Goal: Transaction & Acquisition: Purchase product/service

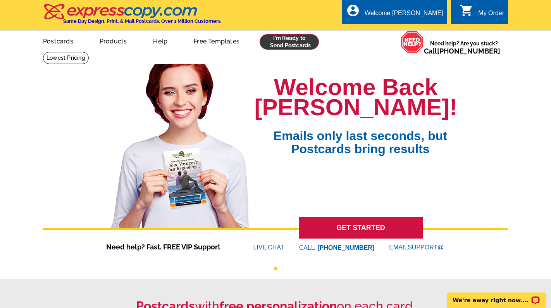
click at [301, 44] on link at bounding box center [289, 41] width 59 height 15
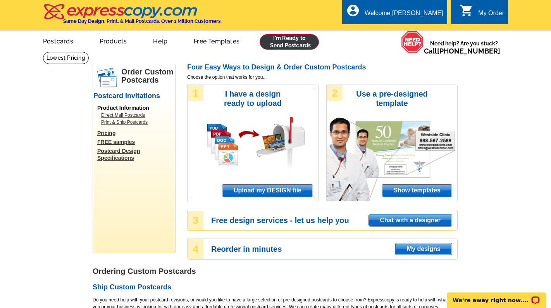
click at [300, 38] on link at bounding box center [289, 41] width 59 height 15
click at [271, 189] on span "Upload my DESIGN file" at bounding box center [267, 190] width 90 height 12
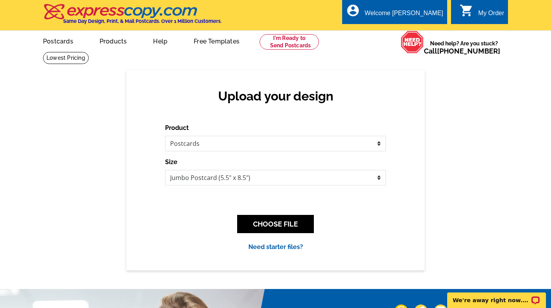
click at [283, 226] on button "CHOOSE FILE" at bounding box center [275, 224] width 77 height 18
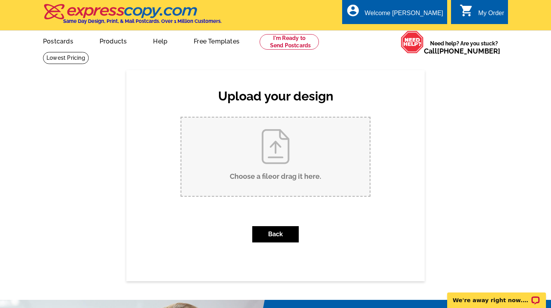
click at [286, 181] on input "Choose a file or drag it here ." at bounding box center [275, 156] width 188 height 78
type input "C:\fakepath\3358 Bellevue Pl - Just Listed Postcard.pdf"
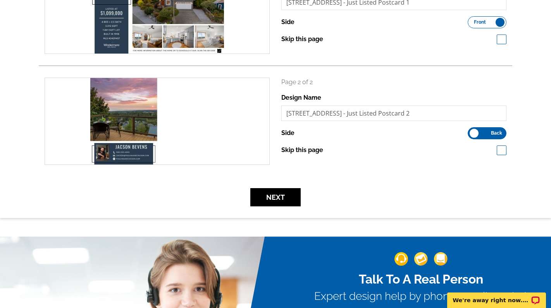
scroll to position [181, 0]
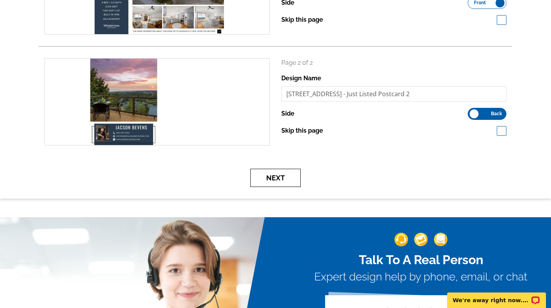
click at [281, 174] on button "Next" at bounding box center [275, 178] width 50 height 18
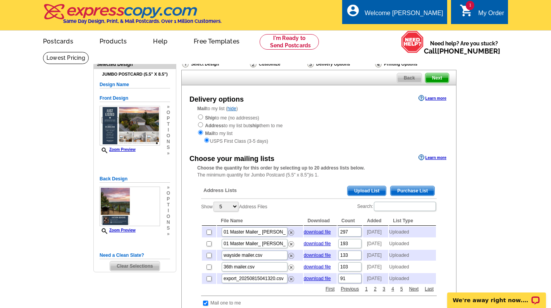
click at [436, 81] on span "Next" at bounding box center [436, 77] width 23 height 9
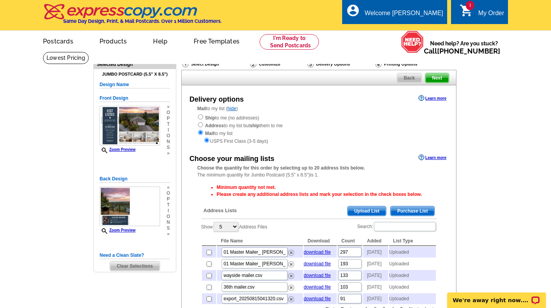
click at [375, 207] on span "Upload List" at bounding box center [367, 210] width 38 height 9
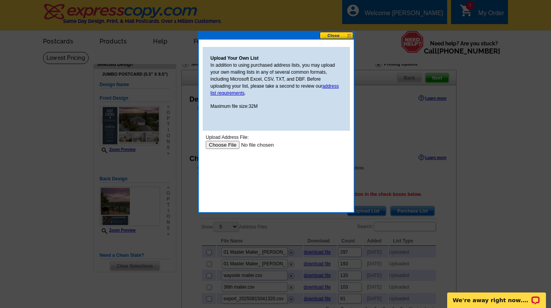
click at [216, 143] on input "file" at bounding box center [255, 145] width 98 height 8
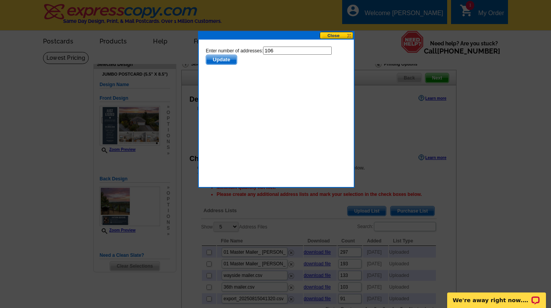
click at [221, 59] on span "Update" at bounding box center [221, 59] width 31 height 9
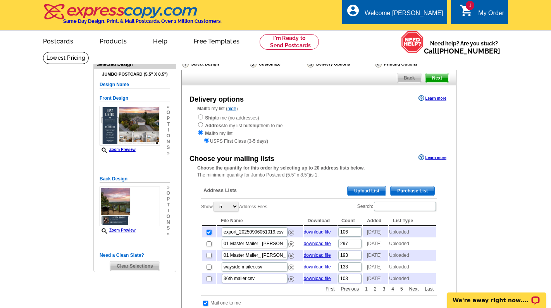
click at [442, 77] on span "Next" at bounding box center [436, 77] width 23 height 9
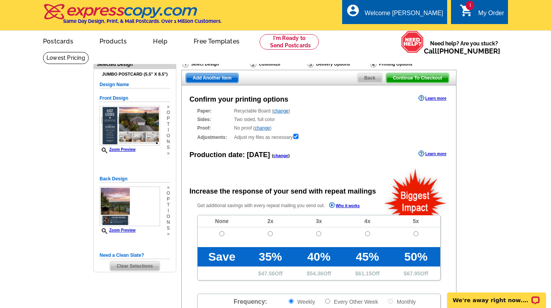
radio input "false"
click at [223, 238] on span at bounding box center [222, 242] width 48 height 9
click at [222, 232] on input "radio" at bounding box center [221, 233] width 5 height 5
radio input "true"
click at [429, 76] on span "Continue To Checkout" at bounding box center [417, 77] width 62 height 9
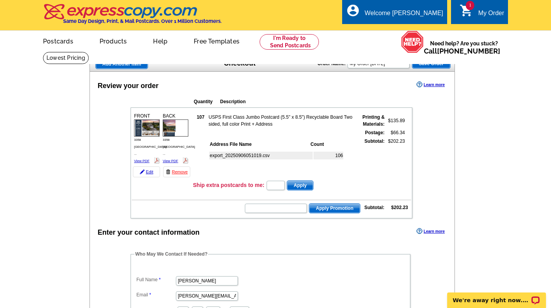
click at [277, 215] on td at bounding box center [271, 216] width 279 height 2
click at [276, 208] on input "text" at bounding box center [276, 207] width 62 height 9
type input "HURRY40"
click at [323, 208] on span "Apply Promotion" at bounding box center [334, 207] width 51 height 9
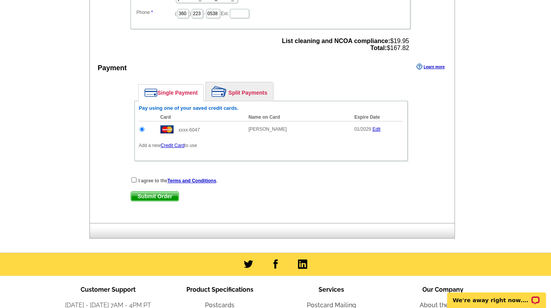
scroll to position [367, 0]
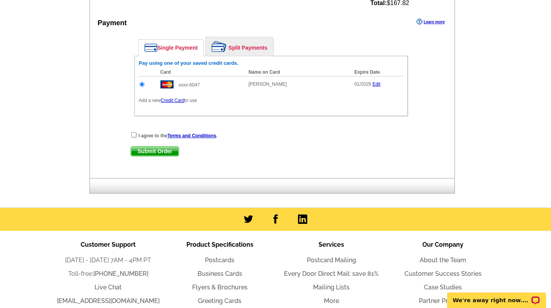
click at [135, 136] on input "checkbox" at bounding box center [133, 134] width 5 height 5
checkbox input "true"
click at [150, 150] on span "Submit Order" at bounding box center [155, 150] width 48 height 9
